Goal: Feedback & Contribution: Leave review/rating

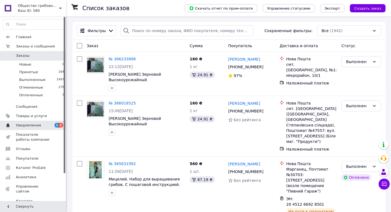
click at [38, 125] on span "Уведомления" at bounding box center [28, 125] width 25 height 5
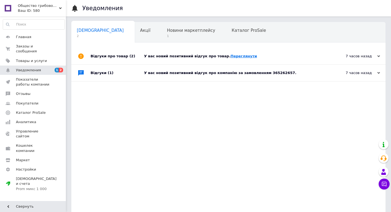
click at [230, 55] on link "Переглянути" at bounding box center [243, 56] width 27 height 4
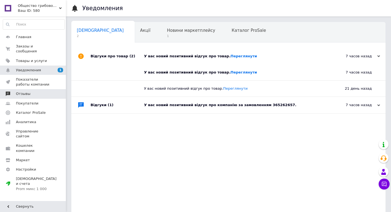
click at [30, 91] on span "Отзывы" at bounding box center [33, 93] width 35 height 5
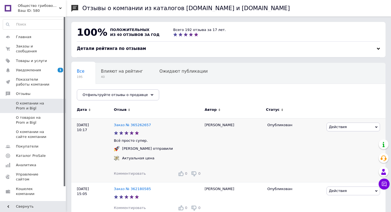
scroll to position [27, 0]
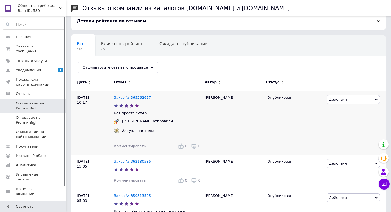
click at [134, 98] on link "Заказ № 365262657" at bounding box center [132, 97] width 37 height 4
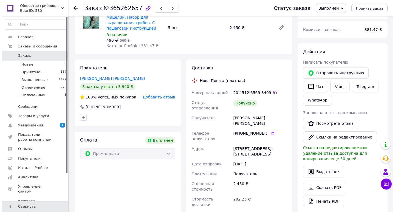
scroll to position [55, 0]
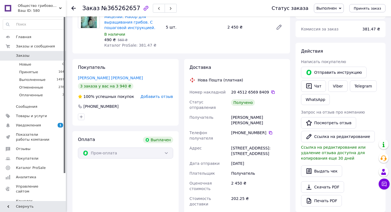
click at [152, 96] on span "Добавить отзыв" at bounding box center [156, 96] width 32 height 4
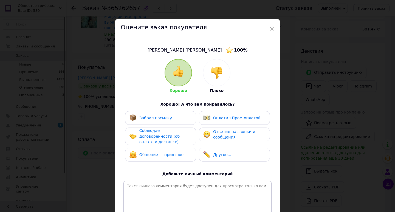
click at [158, 120] on span "Забрал посылку" at bounding box center [155, 118] width 33 height 4
drag, startPoint x: 158, startPoint y: 133, endPoint x: 160, endPoint y: 136, distance: 3.4
click at [159, 133] on span "Соблюдает договоренности (об оплате и доставке)" at bounding box center [159, 136] width 40 height 16
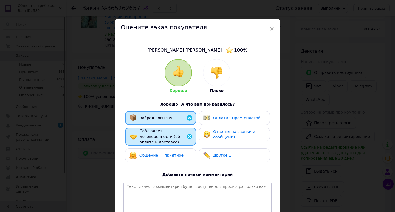
click at [162, 153] on span "Общение — приятное" at bounding box center [161, 155] width 44 height 4
click at [221, 120] on span "Оплатил Пром-оплатой" at bounding box center [236, 118] width 47 height 4
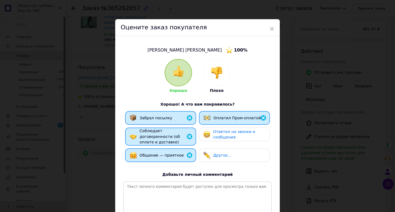
click at [223, 133] on span "Ответил на звонки и сообщения" at bounding box center [234, 134] width 42 height 10
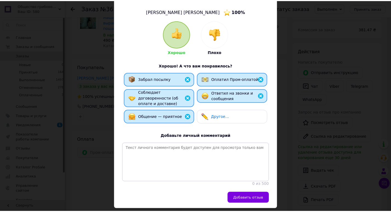
scroll to position [55, 0]
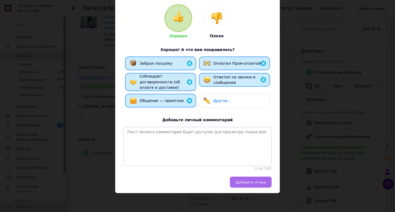
click at [248, 180] on span "Добавить отзыв" at bounding box center [250, 182] width 30 height 4
